Goal: Task Accomplishment & Management: Manage account settings

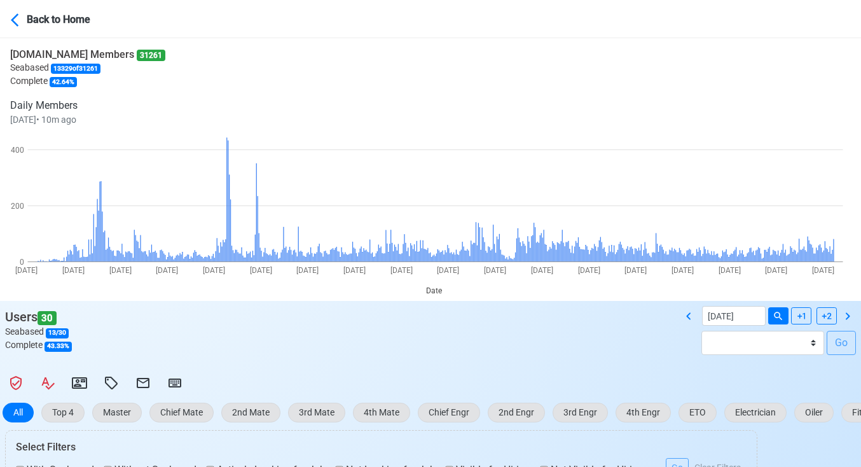
select select "100"
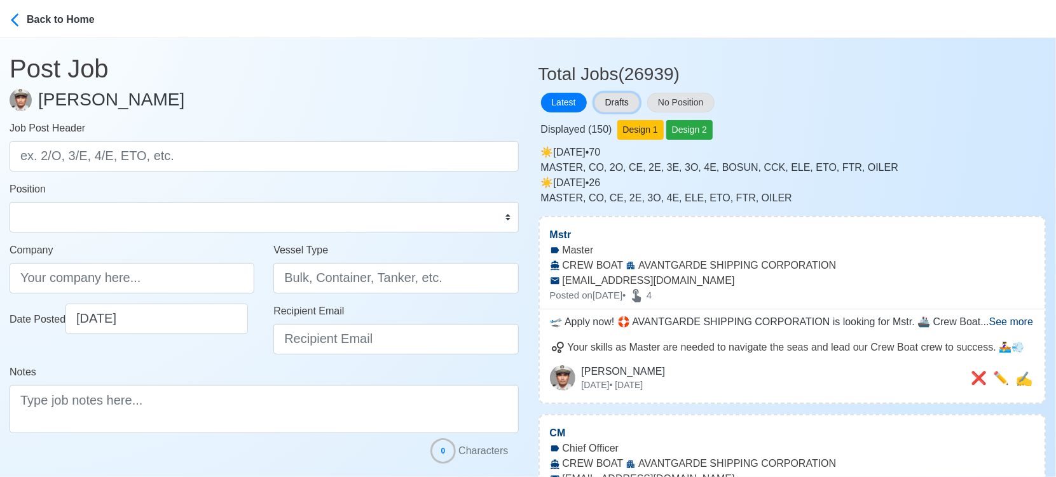
click at [615, 97] on button "Drafts" at bounding box center [616, 103] width 45 height 20
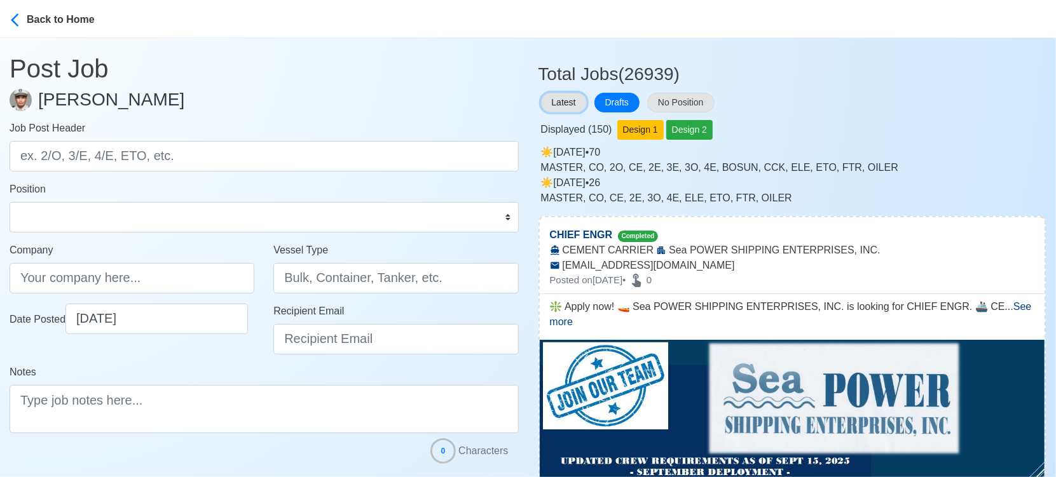
click at [549, 102] on button "Latest" at bounding box center [564, 103] width 46 height 20
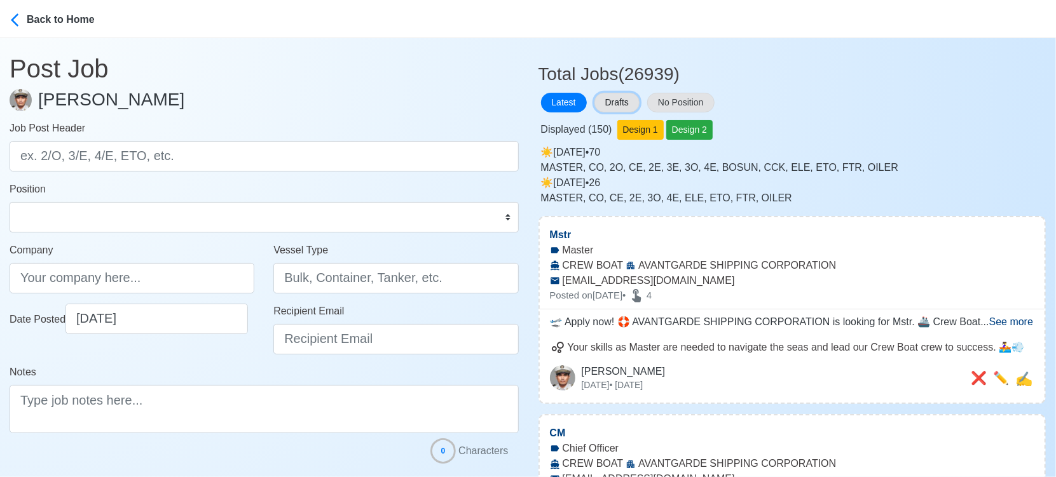
click at [612, 101] on button "Drafts" at bounding box center [616, 103] width 45 height 20
click at [620, 99] on button "Drafts" at bounding box center [616, 103] width 45 height 20
click at [610, 100] on button "Drafts" at bounding box center [616, 103] width 45 height 20
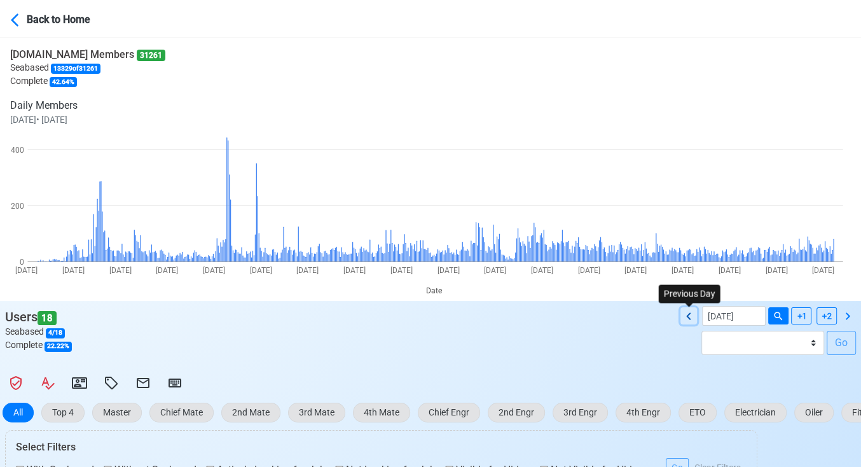
click at [689, 314] on icon at bounding box center [688, 315] width 4 height 7
type input "[DATE]"
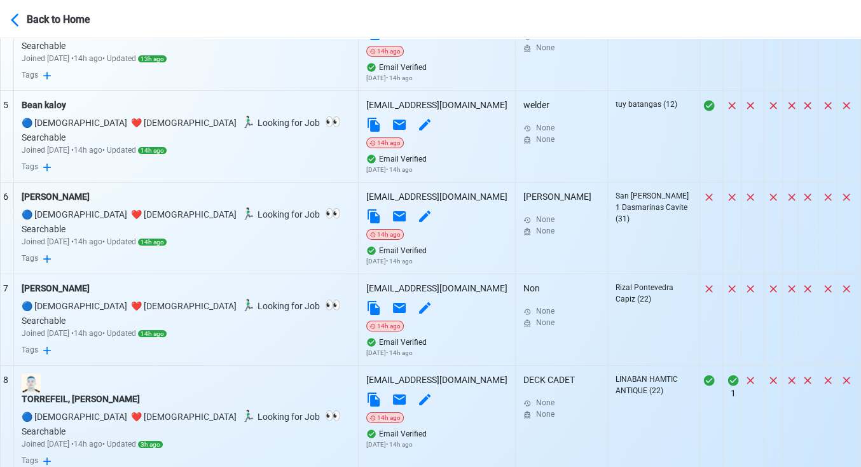
scroll to position [1088, 0]
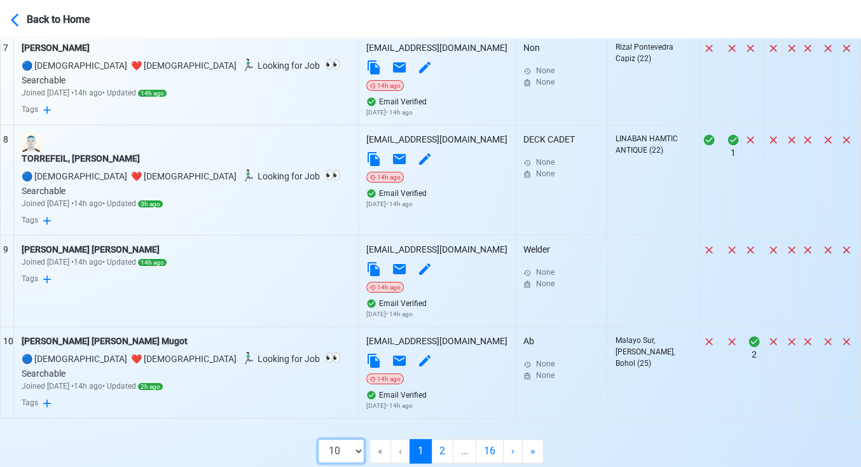
click at [348, 439] on select "10 50 100 200" at bounding box center [341, 451] width 46 height 24
select select "200"
click at [353, 463] on select "10 50 100 200" at bounding box center [341, 451] width 46 height 24
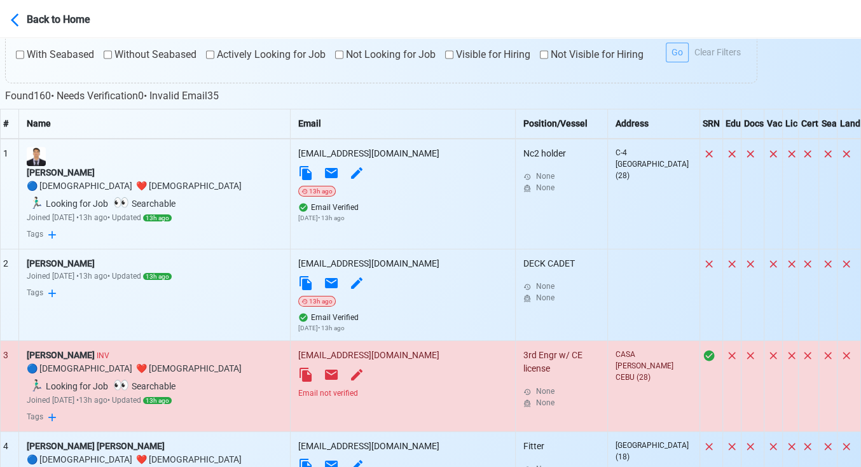
scroll to position [423, 0]
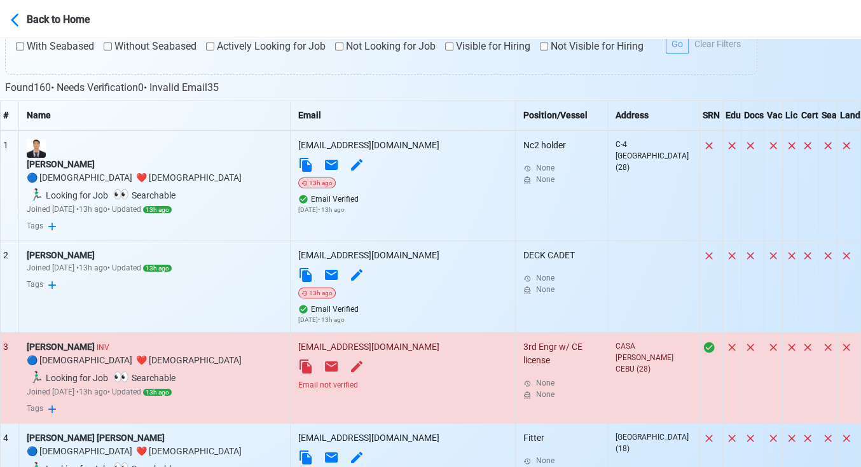
click at [367, 379] on div "Email not verified" at bounding box center [402, 384] width 209 height 11
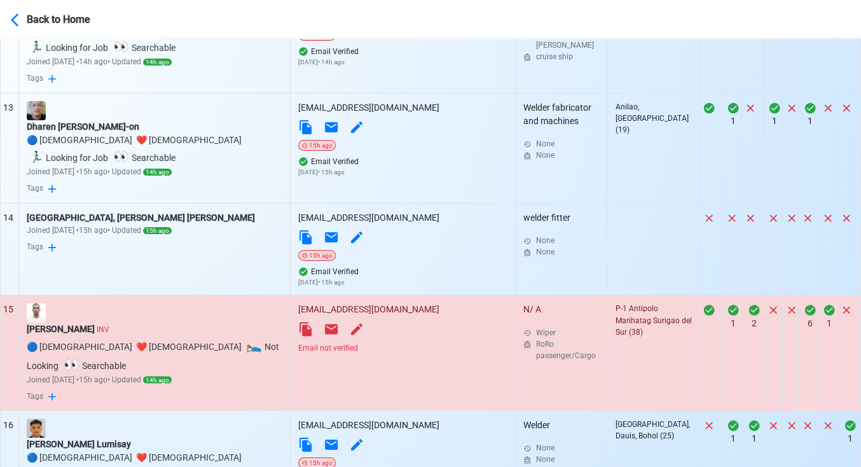
scroll to position [1624, 0]
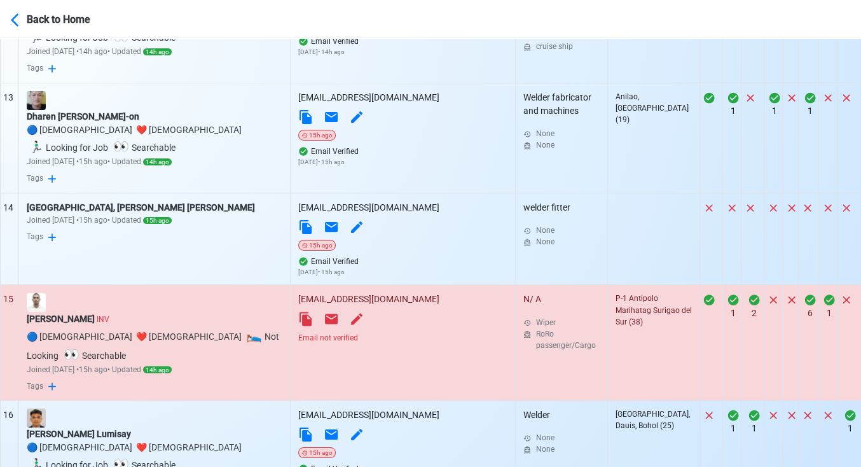
click at [362, 331] on div "Email not verified" at bounding box center [402, 336] width 209 height 11
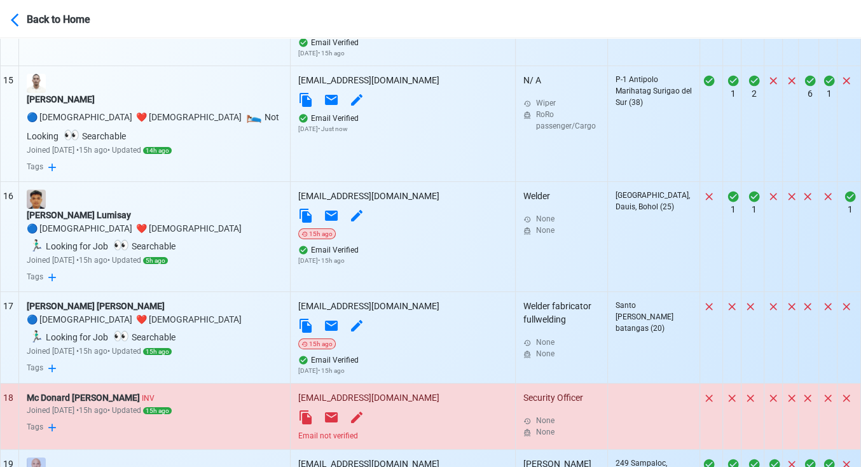
scroll to position [1907, 0]
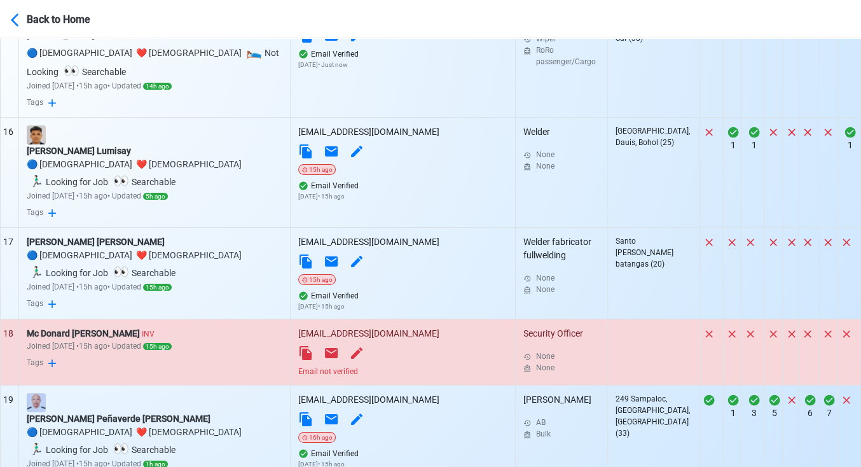
click at [366, 366] on div "Email not verified" at bounding box center [402, 371] width 209 height 11
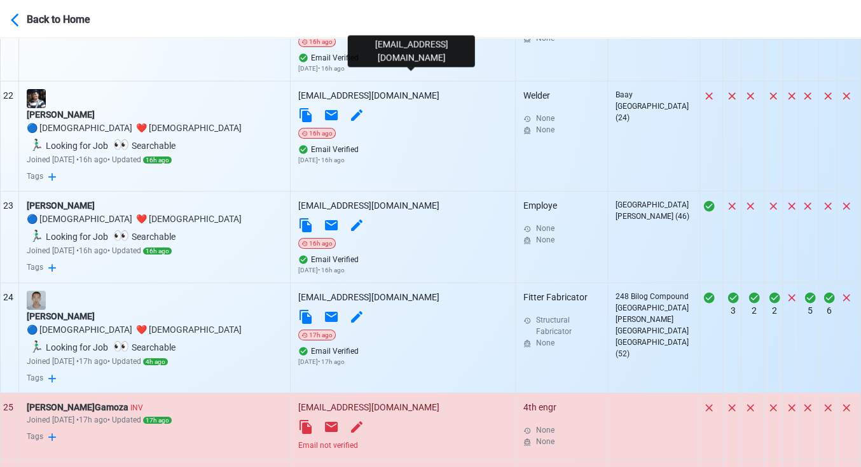
scroll to position [2543, 0]
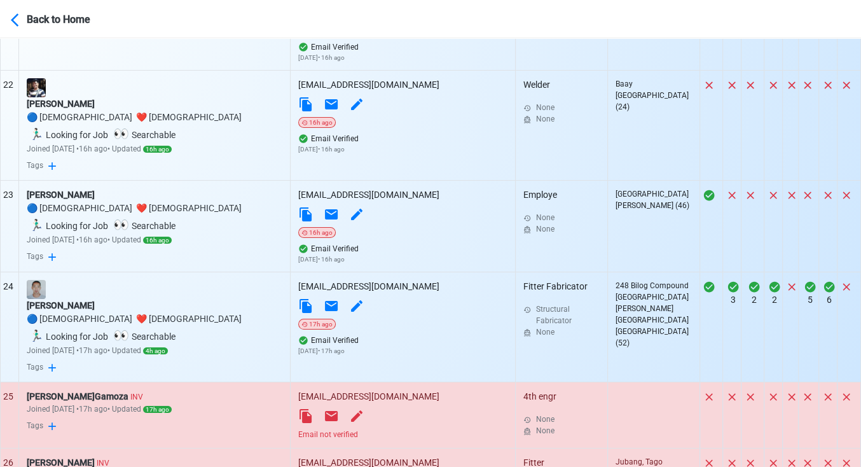
click at [380, 428] on div "Email not verified" at bounding box center [402, 433] width 209 height 11
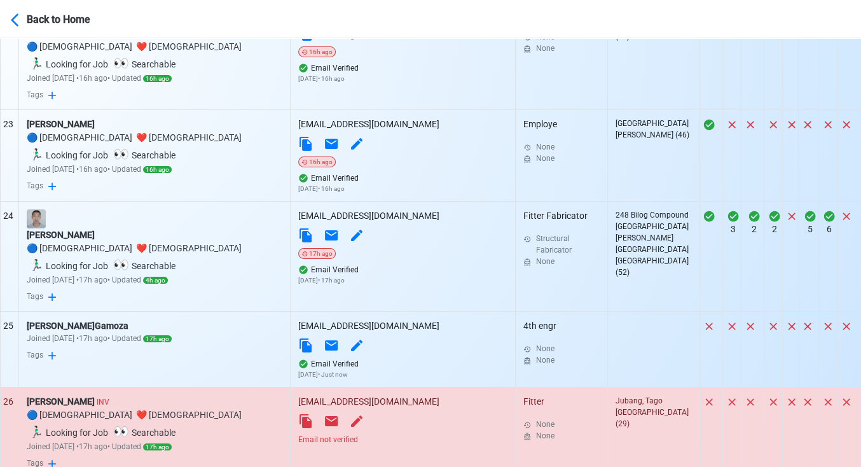
click at [373, 434] on div "Email not verified" at bounding box center [402, 439] width 209 height 11
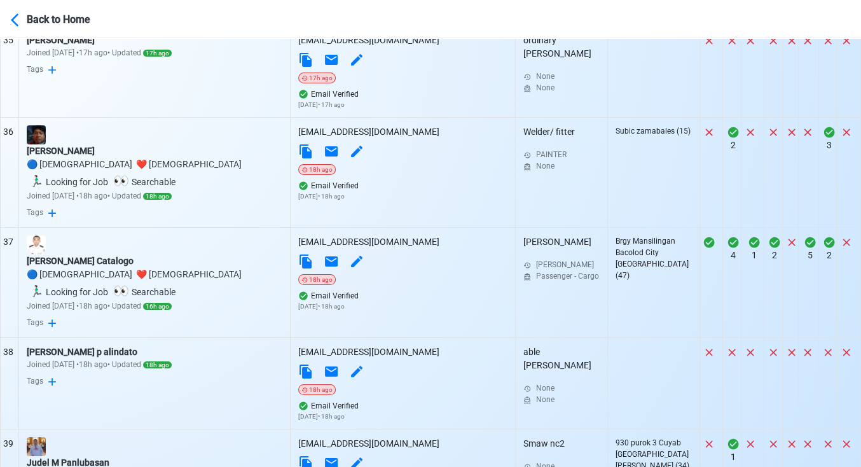
scroll to position [3885, 0]
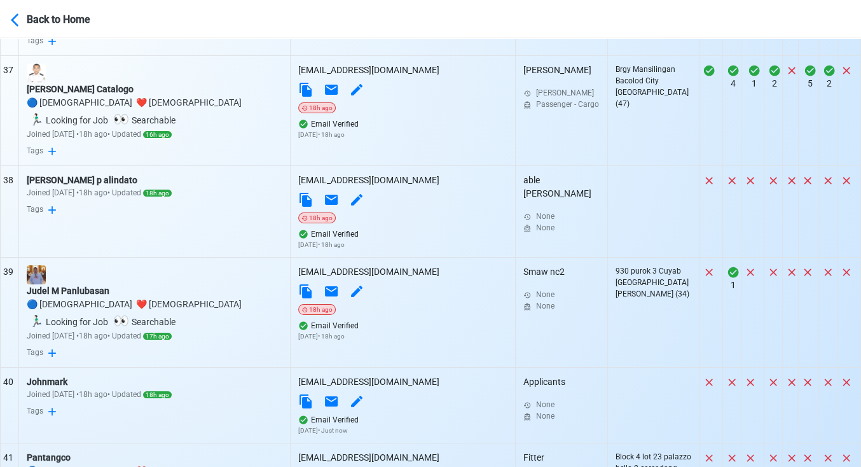
scroll to position [4026, 0]
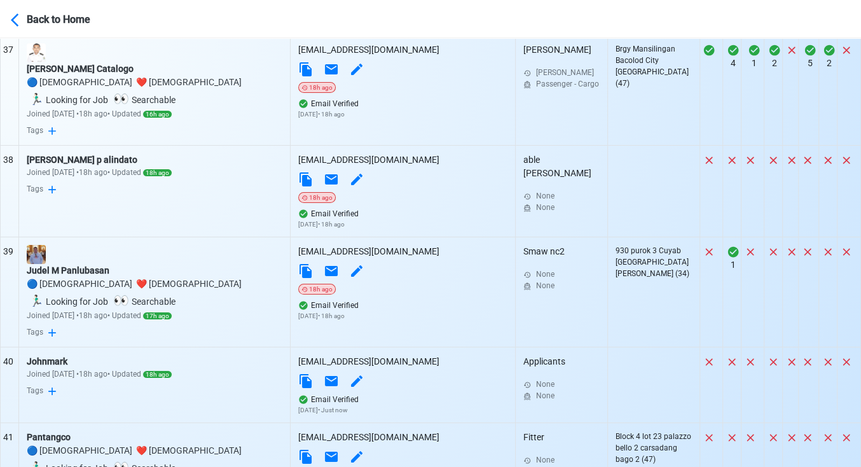
scroll to position [4167, 0]
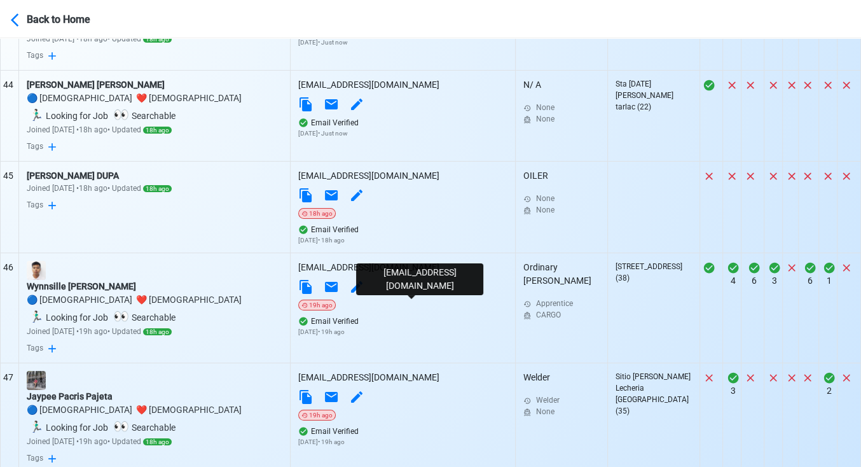
scroll to position [4662, 0]
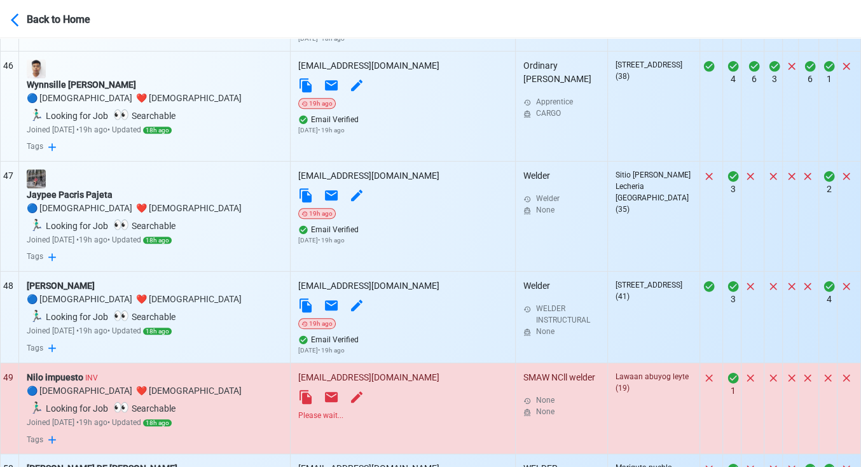
scroll to position [4874, 0]
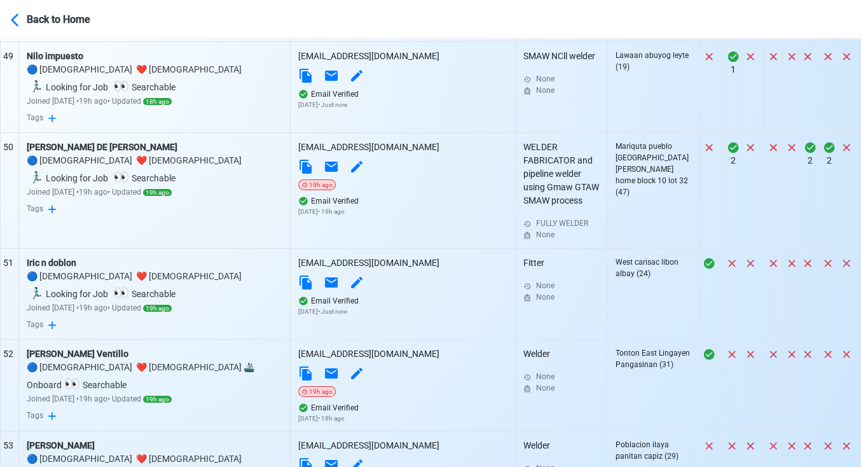
scroll to position [5227, 0]
